Goal: Browse casually

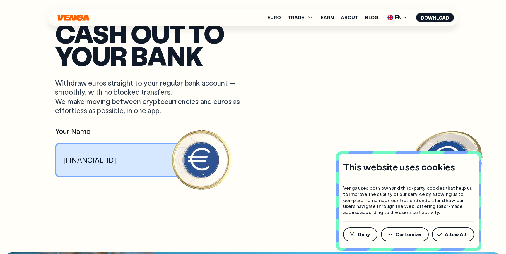
scroll to position [518, 0]
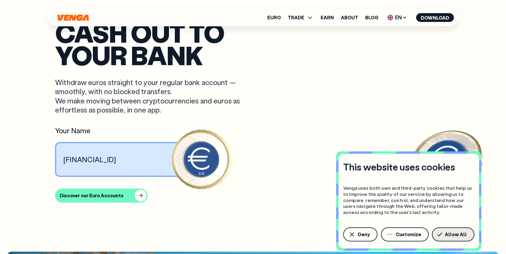
click at [458, 232] on span "Allow All" at bounding box center [456, 234] width 22 height 5
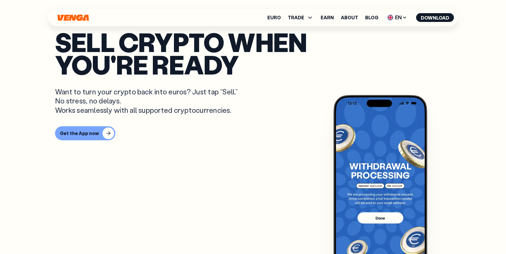
scroll to position [320, 0]
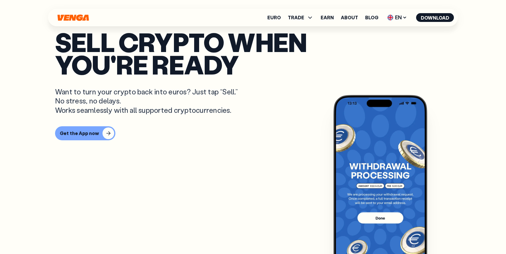
scroll to position [320, 0]
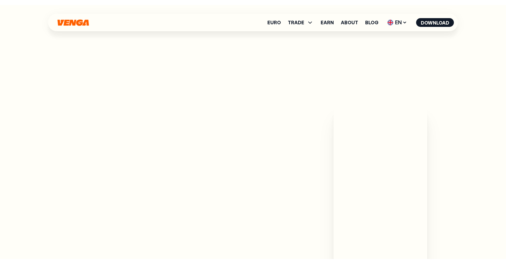
scroll to position [320, 0]
